Goal: Transaction & Acquisition: Purchase product/service

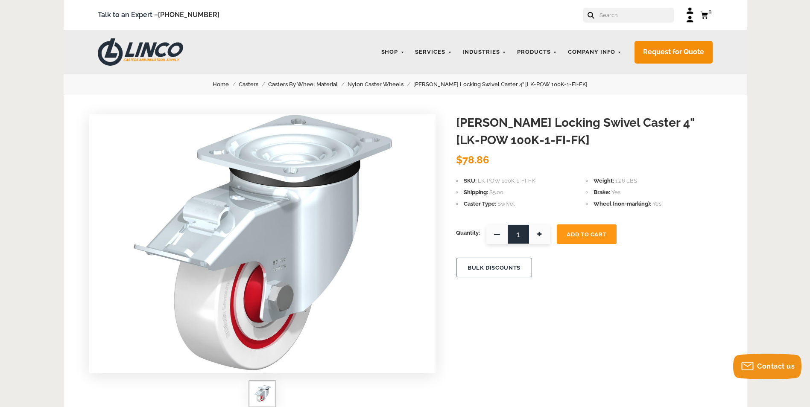
click at [688, 19] on link "Log out" at bounding box center [690, 19] width 7 height 9
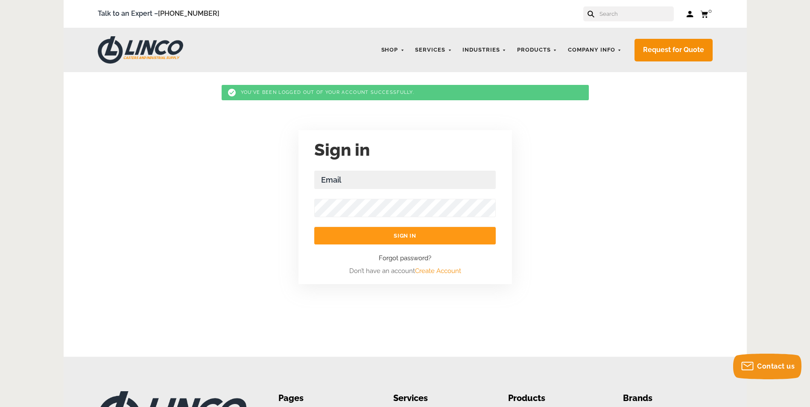
type input "sjiang@rapidprecision.net"
click at [418, 237] on input "Sign in" at bounding box center [405, 236] width 182 height 18
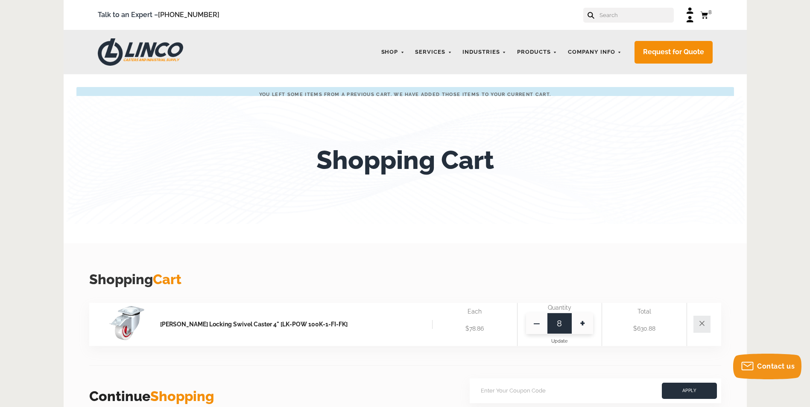
click at [690, 16] on link "Log out" at bounding box center [690, 19] width 7 height 9
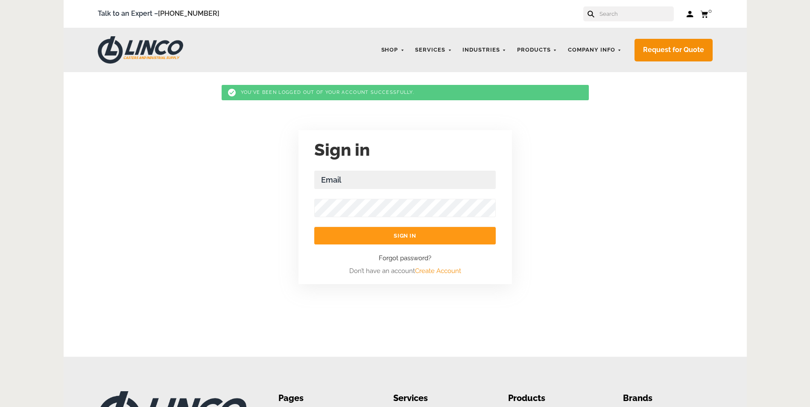
type input "sjiang@rapidprecision.net"
click at [405, 232] on input "Sign in" at bounding box center [405, 236] width 182 height 18
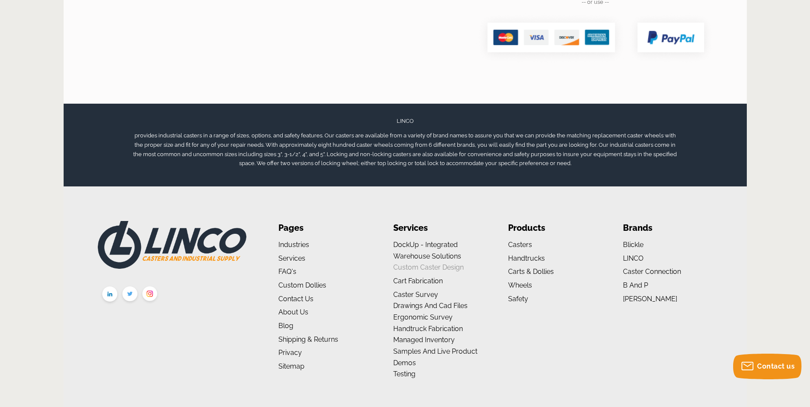
scroll to position [513, 0]
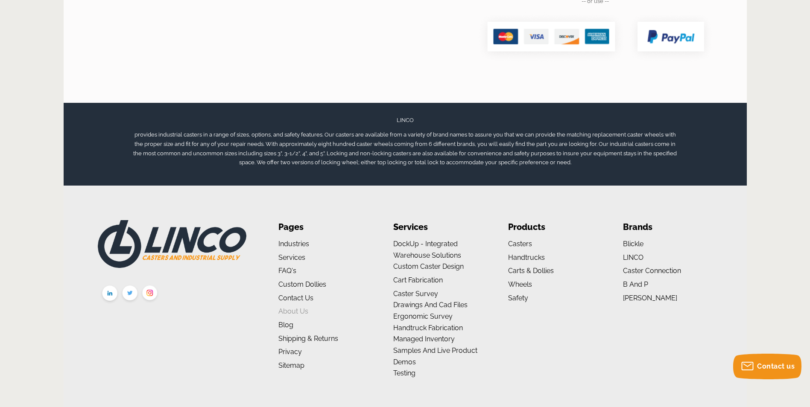
click at [296, 308] on link "About us" at bounding box center [293, 312] width 30 height 8
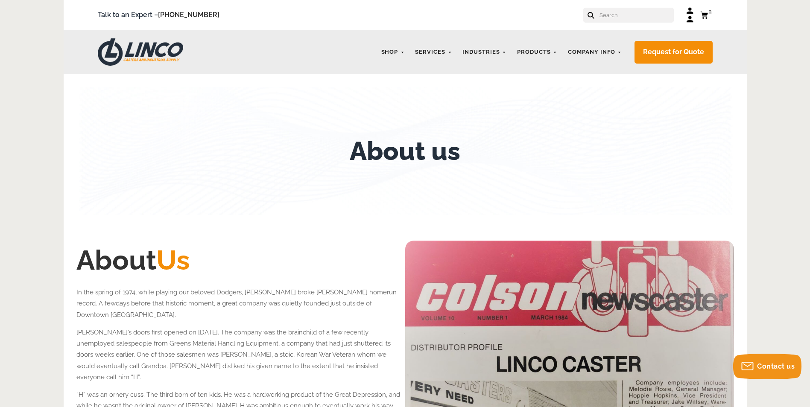
click at [708, 18] on icon at bounding box center [704, 16] width 8 height 8
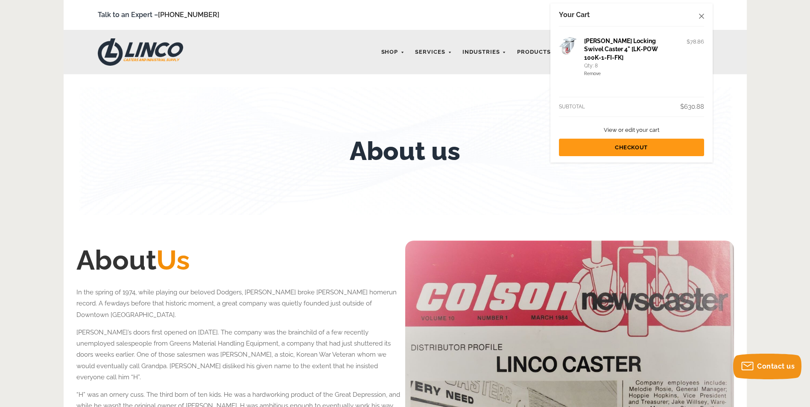
click at [648, 151] on link "Checkout" at bounding box center [631, 148] width 145 height 18
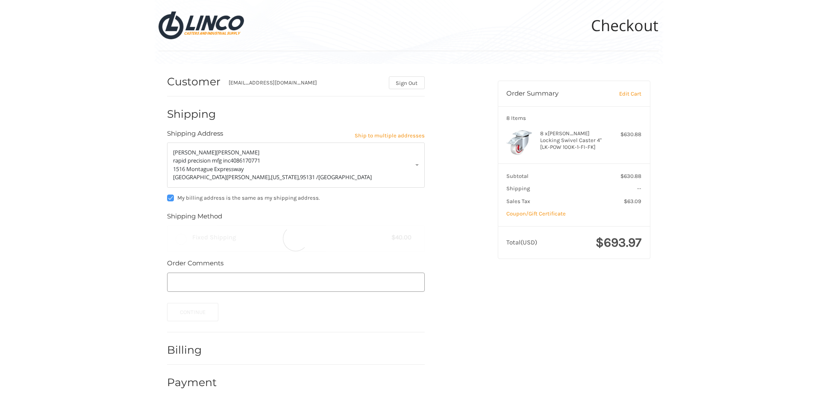
radio input "true"
click at [173, 18] on img at bounding box center [200, 25] width 85 height 27
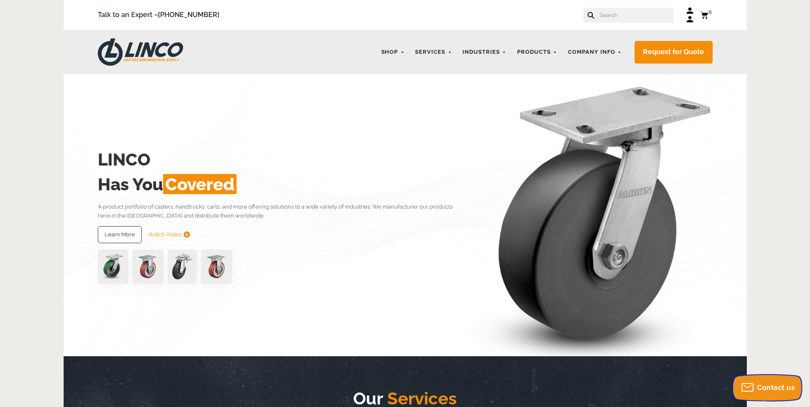
click at [764, 384] on span "Contact us" at bounding box center [776, 388] width 38 height 8
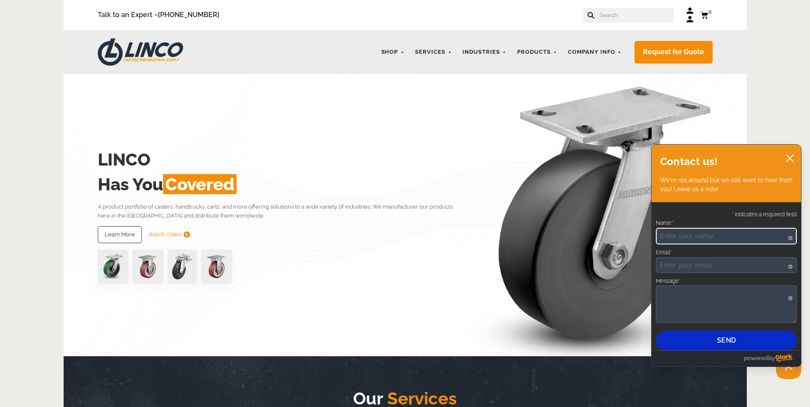
click at [696, 240] on input "Name*" at bounding box center [726, 236] width 141 height 17
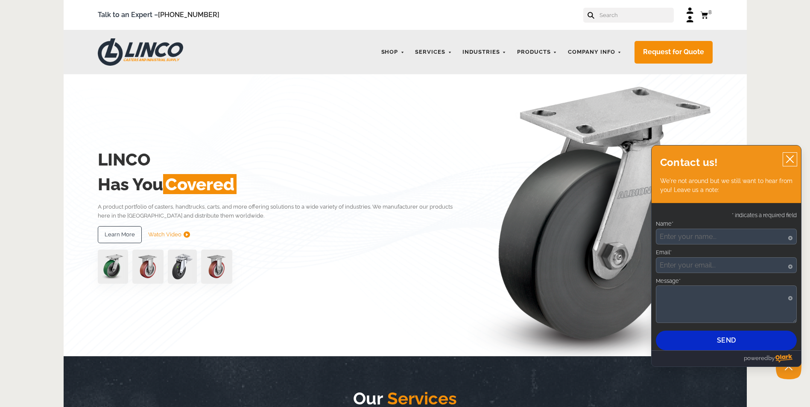
click at [790, 162] on icon "close chatbox" at bounding box center [790, 159] width 9 height 9
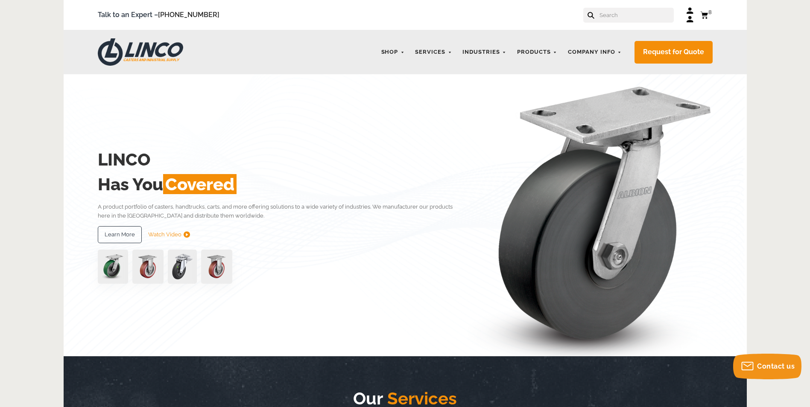
click at [700, 15] on icon at bounding box center [704, 16] width 8 height 8
